Goal: Information Seeking & Learning: Learn about a topic

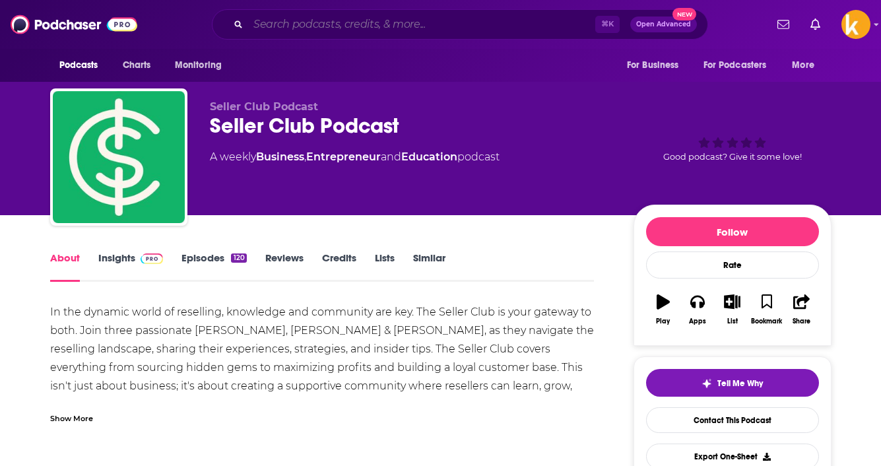
click at [295, 15] on input "Search podcasts, credits, & more..." at bounding box center [421, 24] width 347 height 21
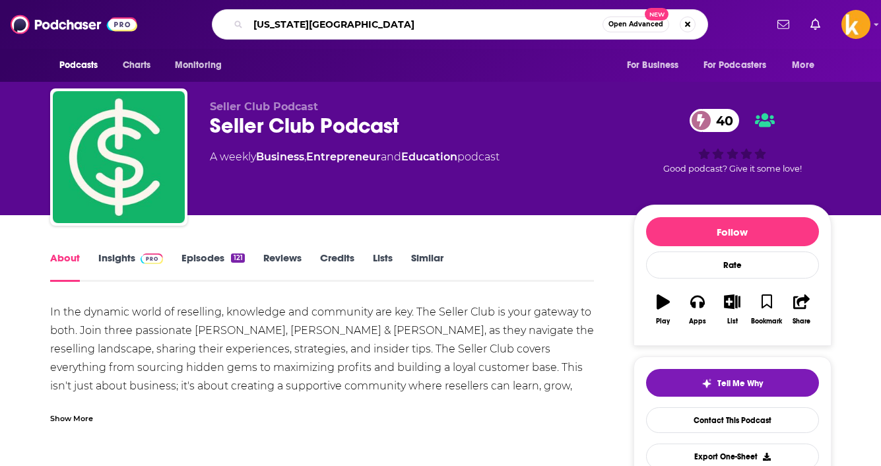
type input "[US_STATE][GEOGRAPHIC_DATA]"
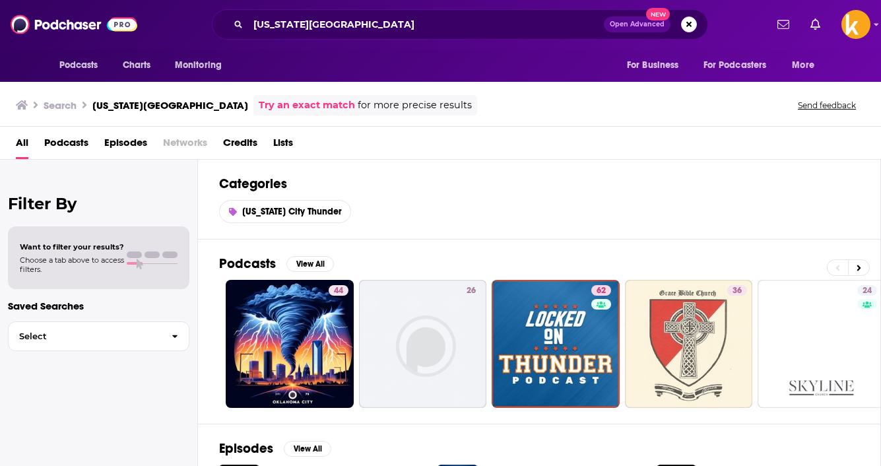
click at [115, 139] on span "Episodes" at bounding box center [125, 145] width 43 height 27
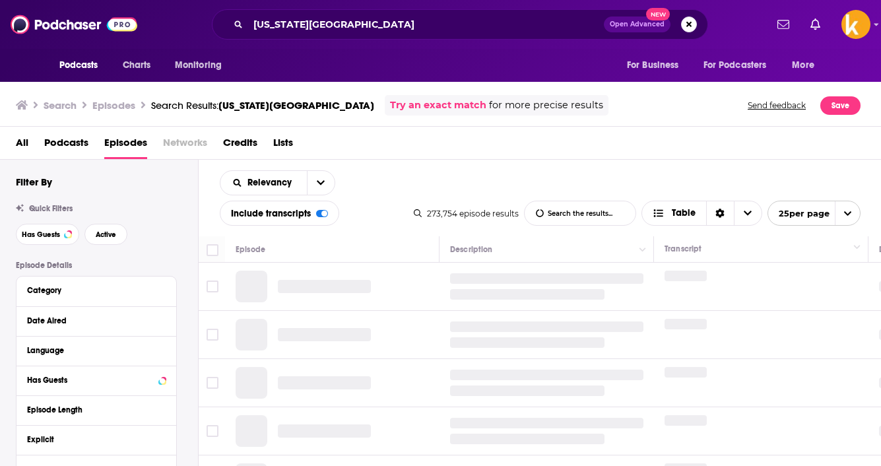
click at [47, 143] on span "Podcasts" at bounding box center [66, 145] width 44 height 27
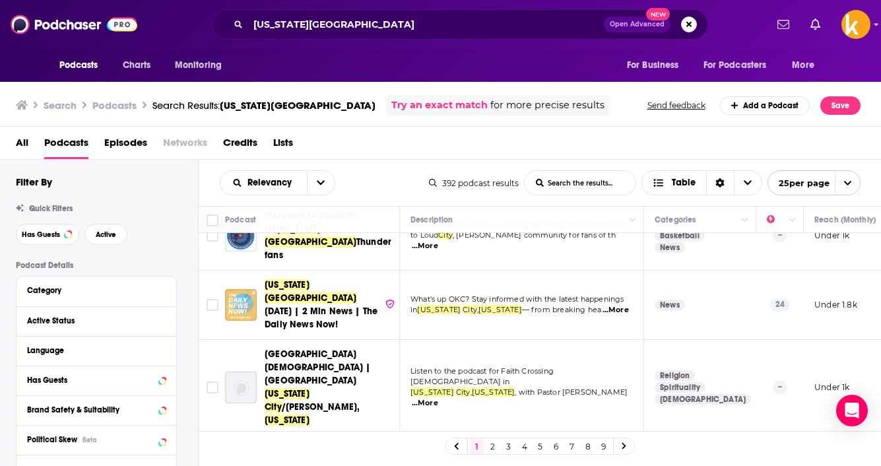
scroll to position [819, 0]
